Goal: Navigation & Orientation: Find specific page/section

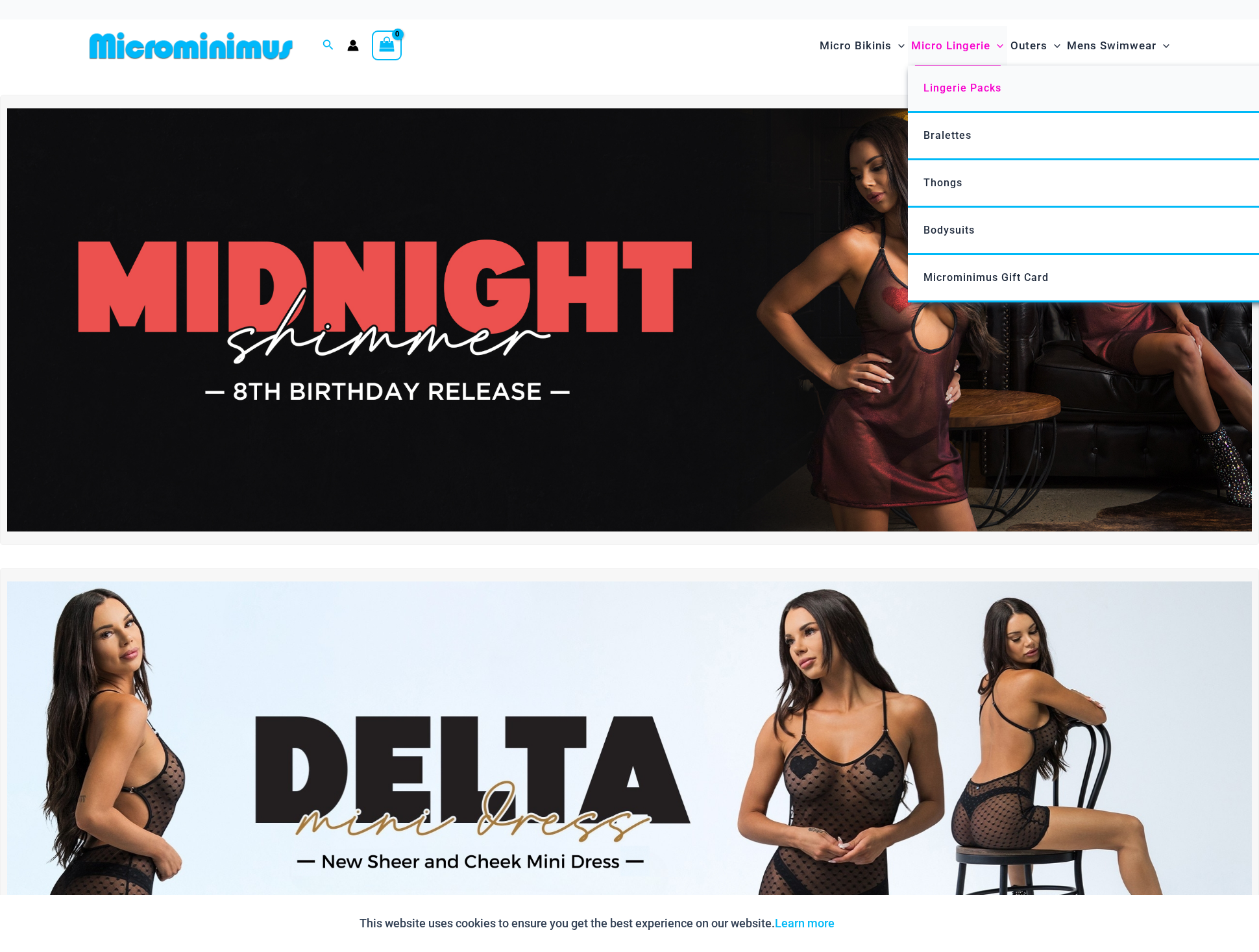
click at [959, 91] on span "Lingerie Packs" at bounding box center [962, 88] width 78 height 13
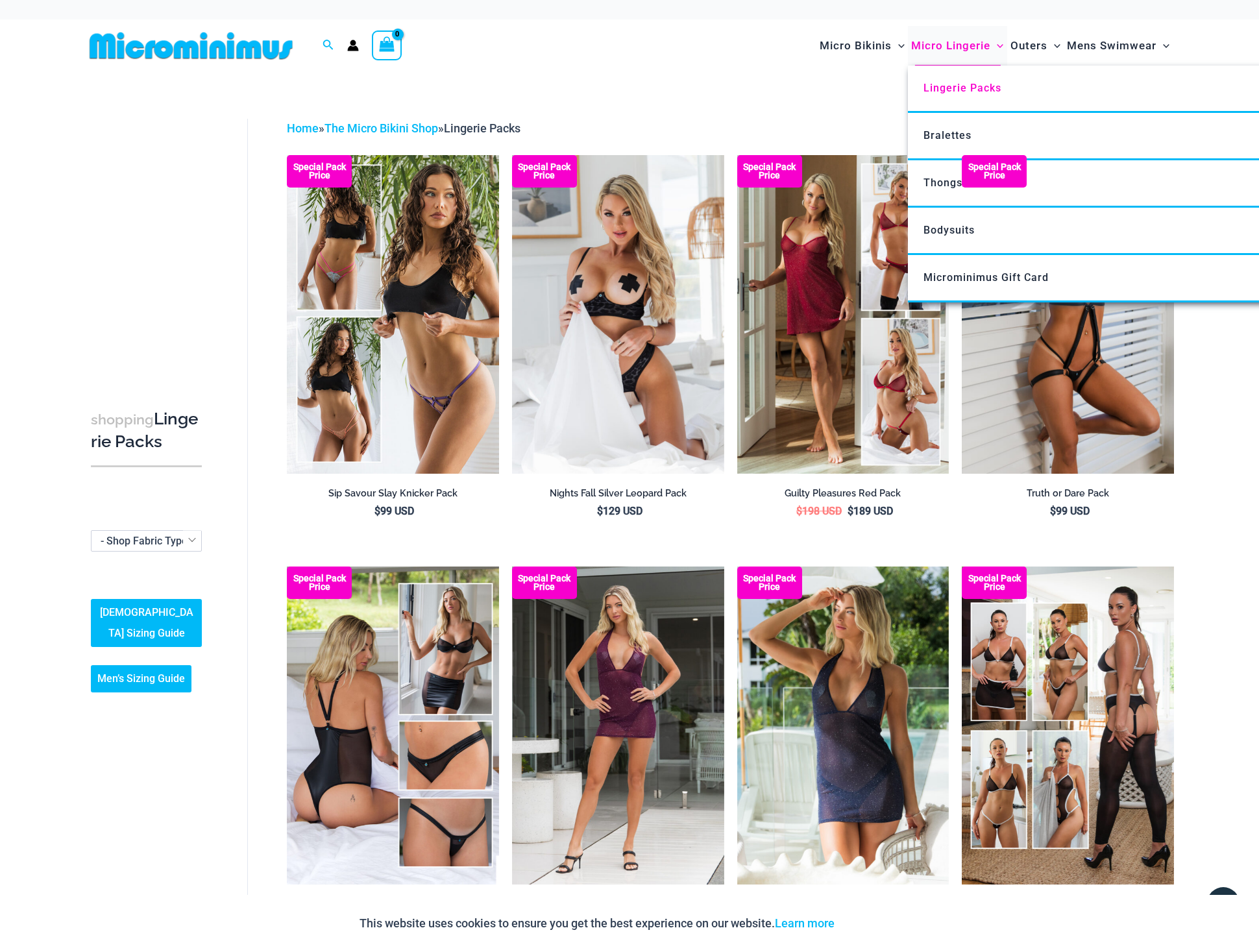
click at [954, 51] on span "Micro Lingerie" at bounding box center [950, 46] width 79 height 33
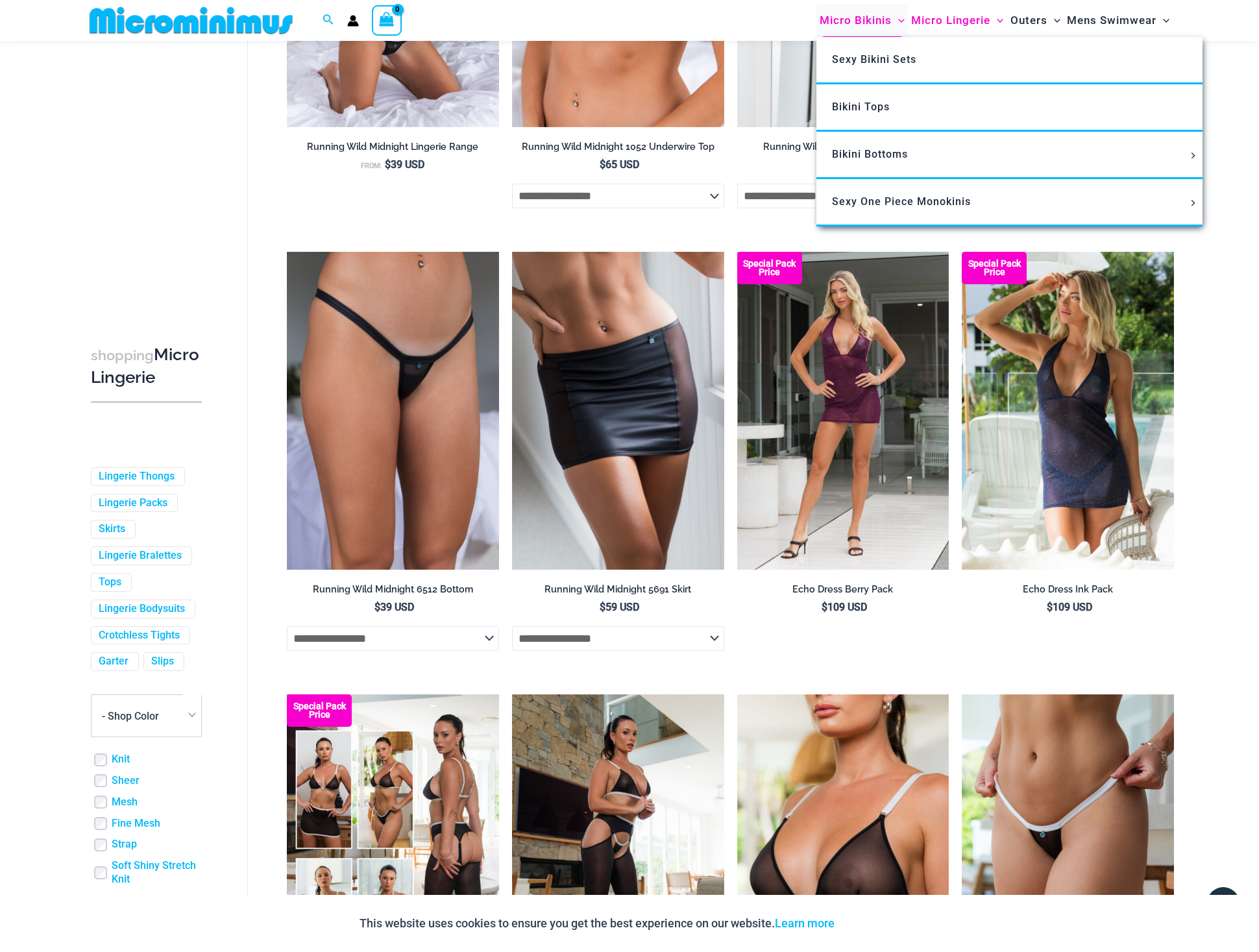
scroll to position [1410, 0]
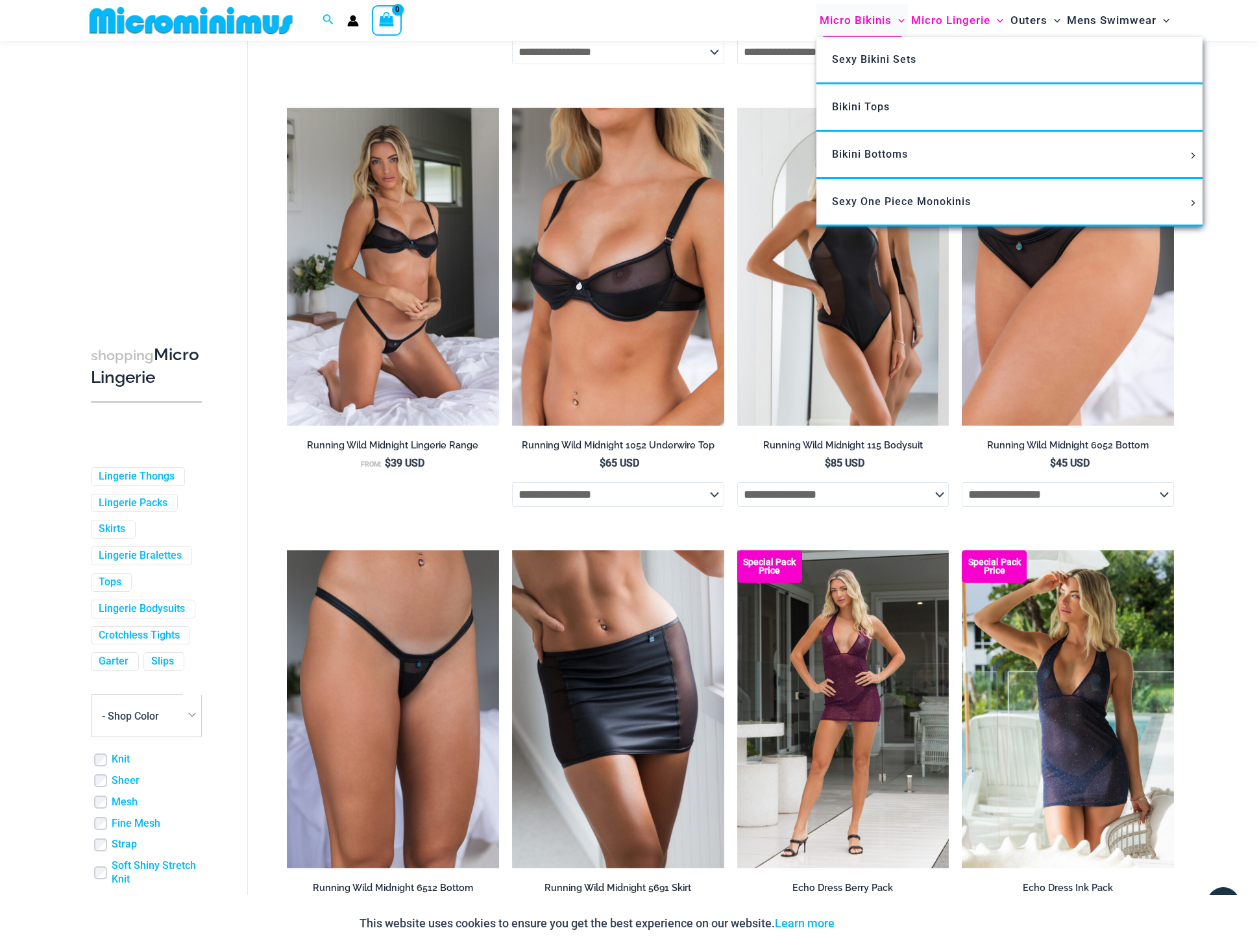
click at [861, 22] on span "Micro Bikinis" at bounding box center [856, 20] width 72 height 33
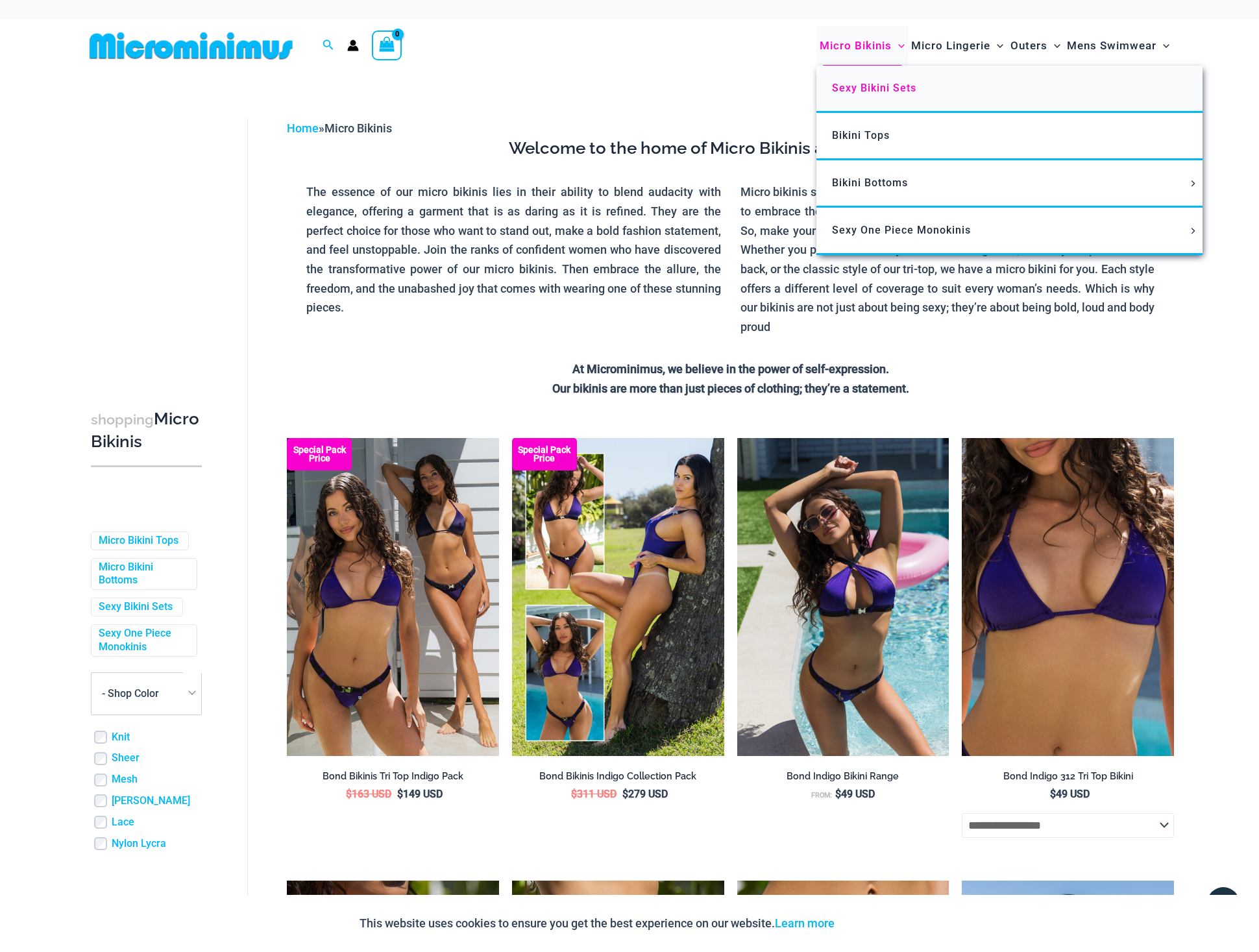
click at [863, 83] on span "Sexy Bikini Sets" at bounding box center [873, 88] width 85 height 13
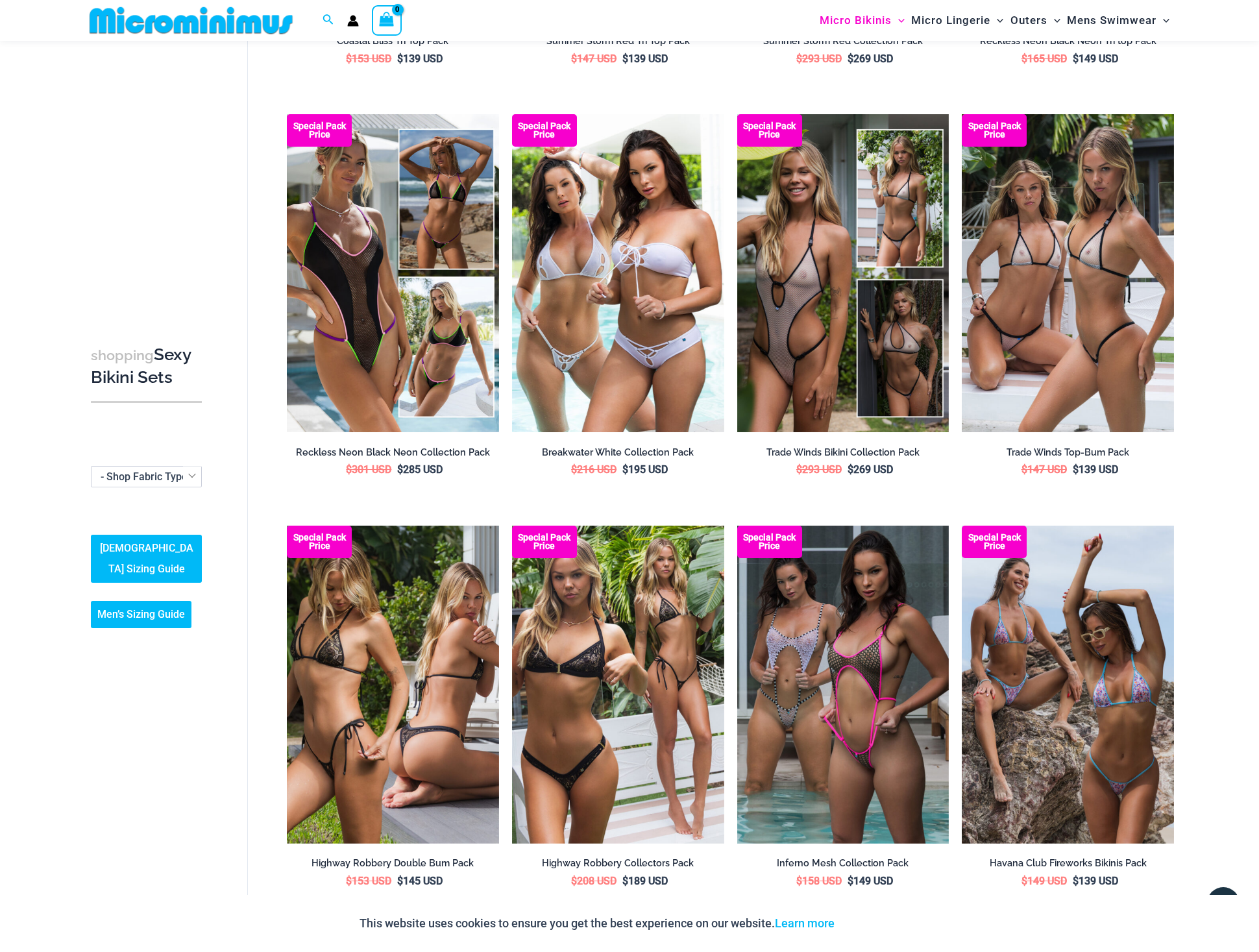
scroll to position [1676, 0]
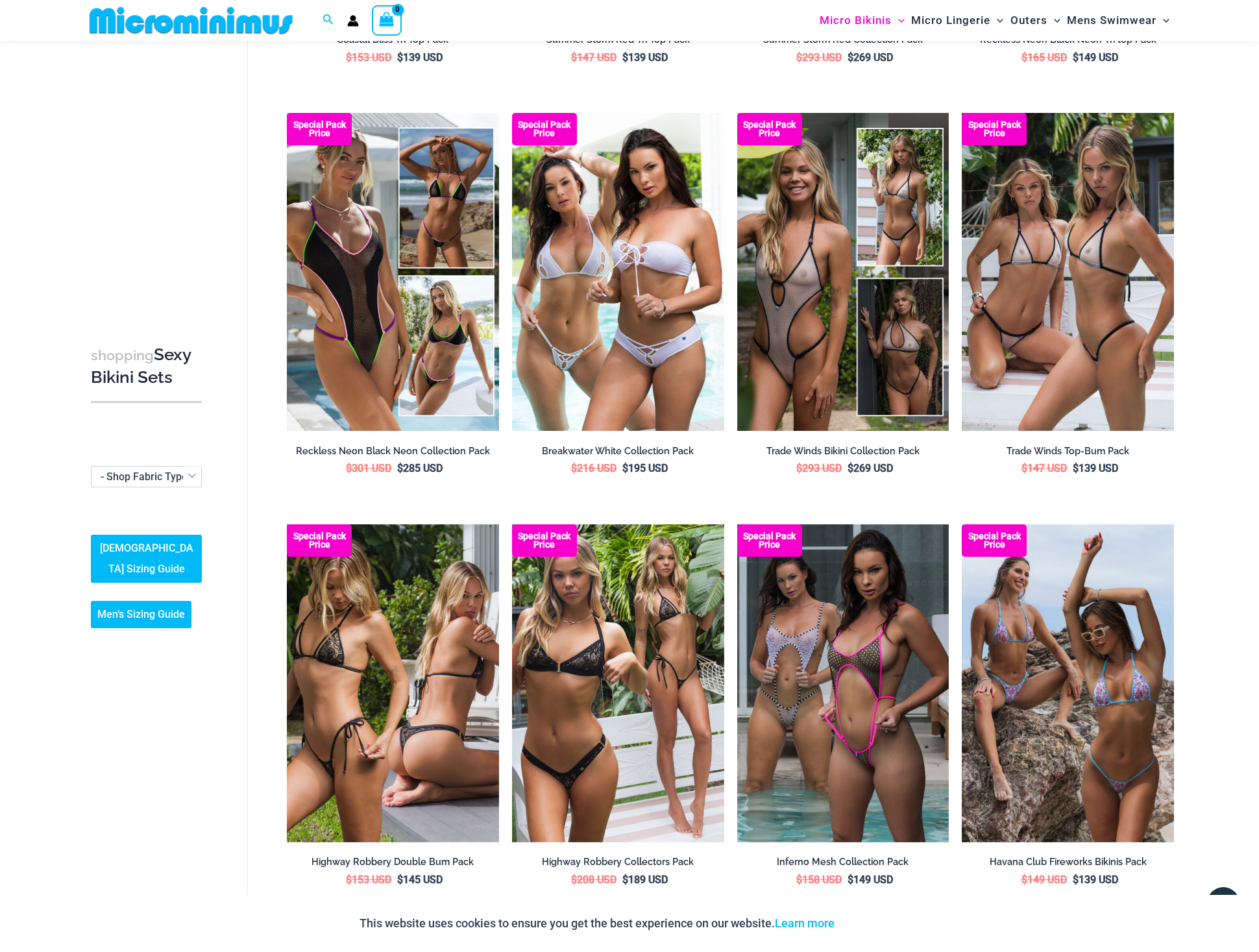
click at [736, 483] on ul "Special Pack Price Bond Bikinis Tri Top Indigo Pack $ 163 USD Original price wa…" at bounding box center [730, 113] width 887 height 3290
